Goal: Task Accomplishment & Management: Use online tool/utility

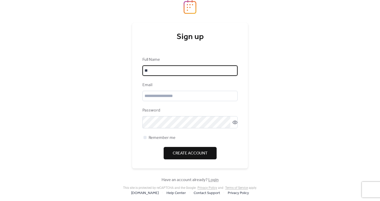
type input "*"
type input "**********"
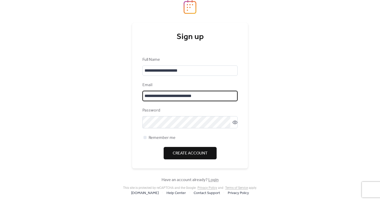
type input "**********"
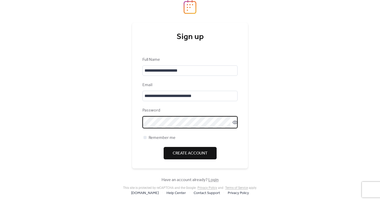
click at [233, 125] on icon at bounding box center [234, 122] width 5 height 5
click at [192, 156] on span "Create Account" at bounding box center [190, 153] width 35 height 6
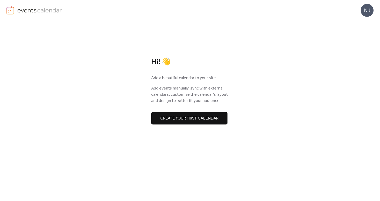
click at [199, 117] on span "Create your first calendar" at bounding box center [189, 118] width 58 height 6
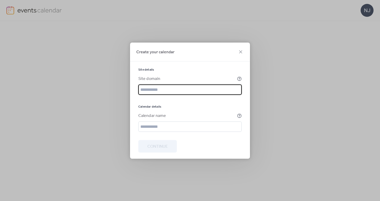
click at [194, 98] on div at bounding box center [189, 99] width 103 height 2
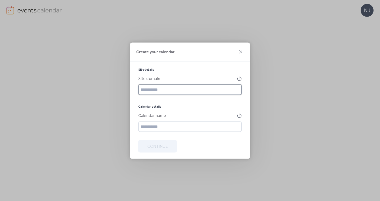
click at [195, 93] on input "text" at bounding box center [189, 89] width 103 height 10
click at [231, 81] on div "Site domain" at bounding box center [189, 84] width 103 height 19
click at [198, 129] on input "text" at bounding box center [189, 126] width 103 height 10
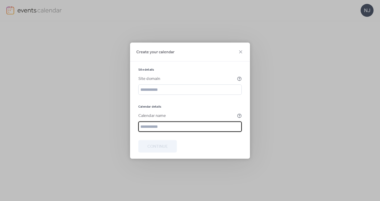
type input "*"
type input "********"
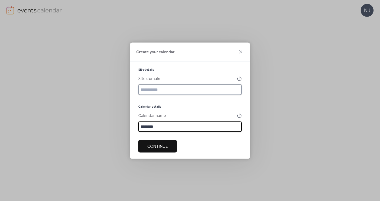
click at [167, 89] on input "text" at bounding box center [189, 89] width 103 height 10
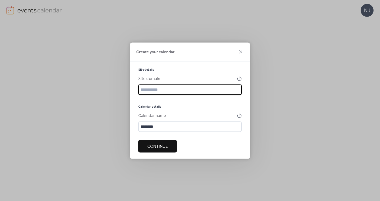
click at [167, 149] on span "Continue" at bounding box center [157, 146] width 20 height 6
type input "*"
type input "**********"
click at [167, 146] on span "Continue" at bounding box center [157, 146] width 20 height 6
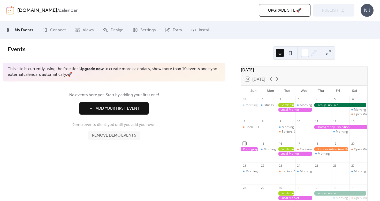
click at [137, 109] on span "Add Your First Event" at bounding box center [118, 108] width 44 height 6
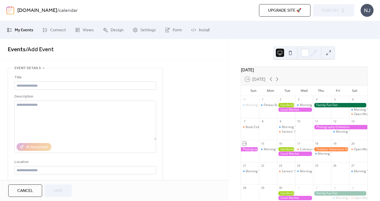
click at [275, 93] on div "Mon" at bounding box center [270, 90] width 17 height 10
click at [274, 107] on div "Fitness Bootcamp" at bounding box center [276, 105] width 26 height 4
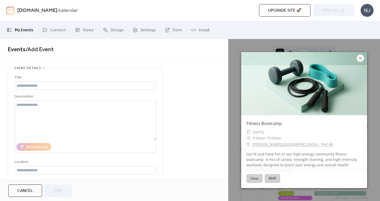
click at [359, 57] on icon at bounding box center [359, 58] width 3 height 3
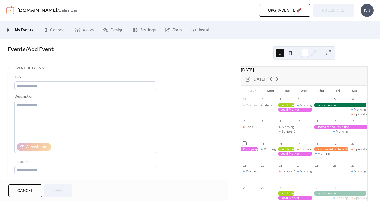
click at [287, 107] on div at bounding box center [286, 105] width 18 height 4
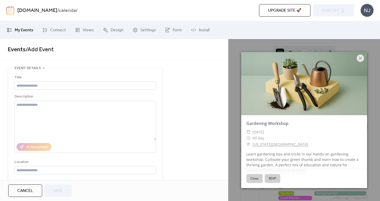
click at [257, 175] on button "Close" at bounding box center [254, 178] width 16 height 9
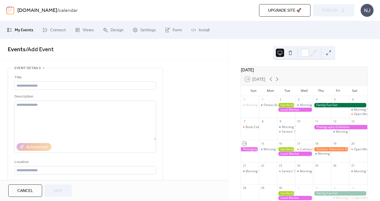
click at [8, 28] on icon at bounding box center [9, 29] width 5 height 5
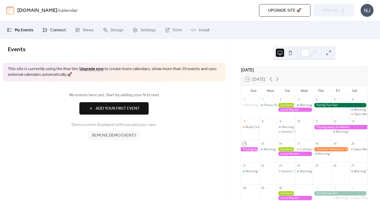
click at [58, 30] on span "Connect" at bounding box center [58, 30] width 16 height 6
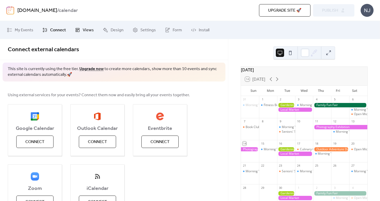
click at [92, 31] on span "Views" at bounding box center [88, 30] width 11 height 6
